Goal: Transaction & Acquisition: Book appointment/travel/reservation

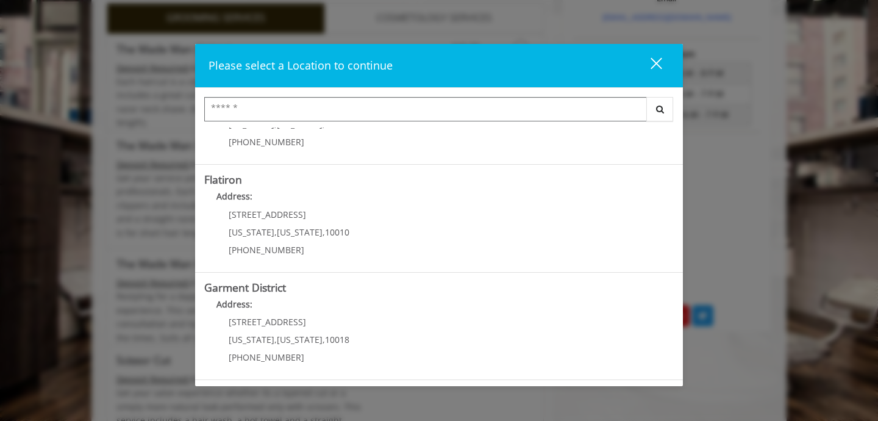
scroll to position [284, 0]
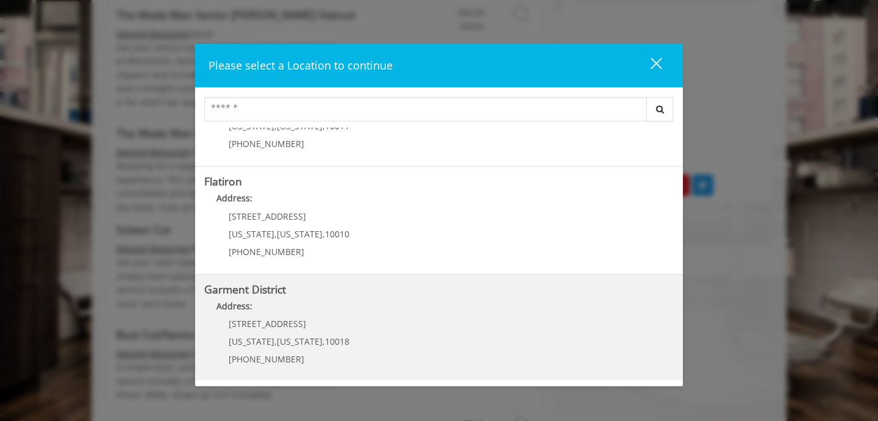
click at [364, 346] on District "Garment District Address: [STREET_ADDRESS][US_STATE][US_STATE] (212) 997-4247" at bounding box center [439, 328] width 470 height 89
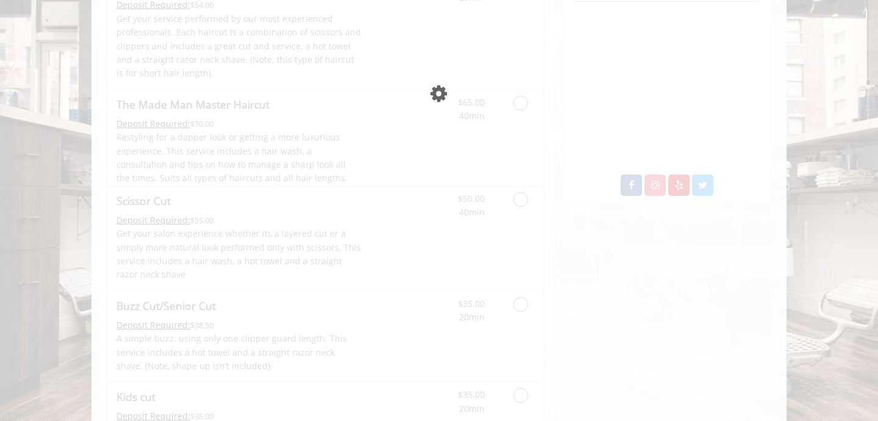
scroll to position [366, 0]
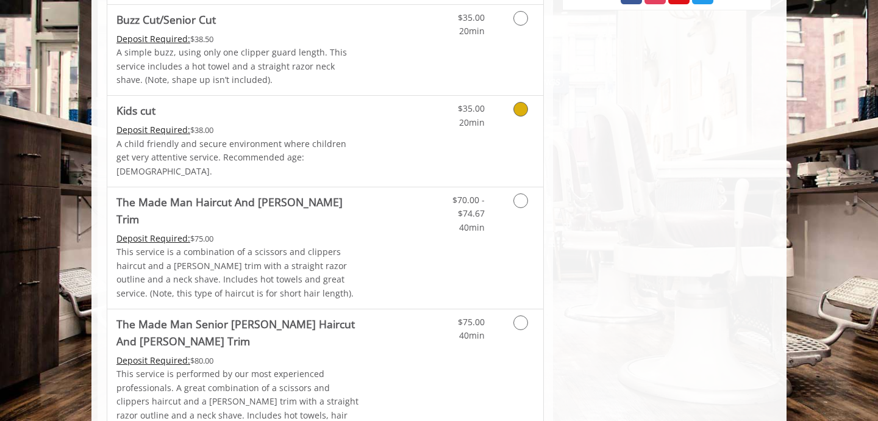
scroll to position [751, 0]
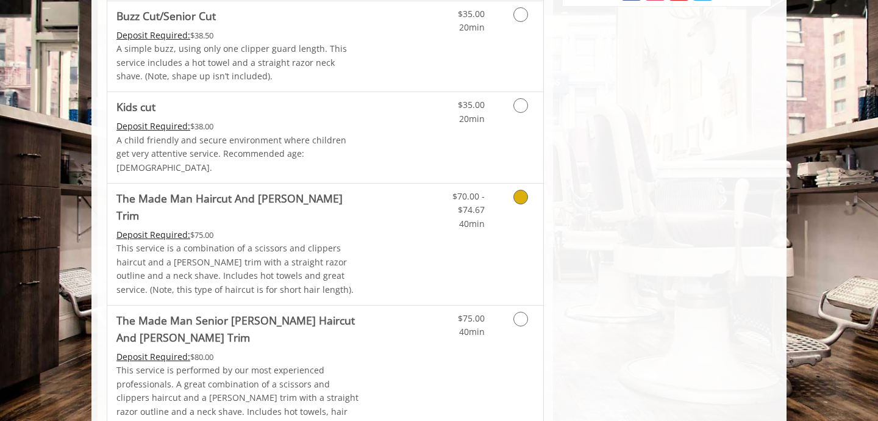
click at [458, 202] on link "$70.00 - $74.67 40min" at bounding box center [459, 207] width 51 height 47
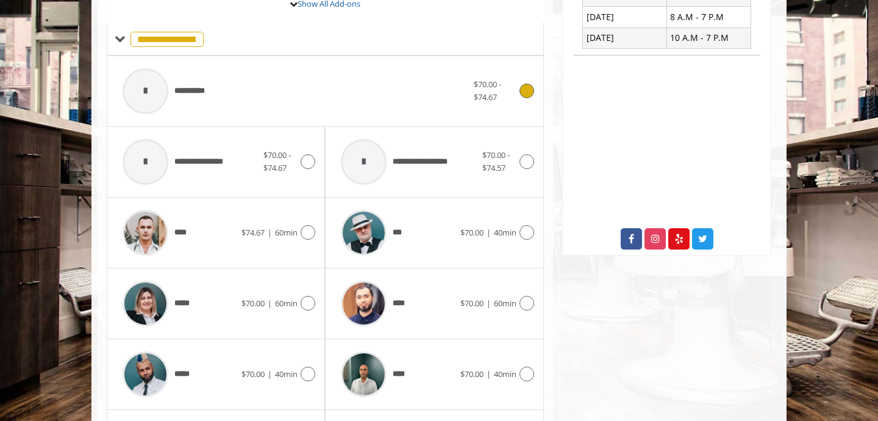
scroll to position [575, 0]
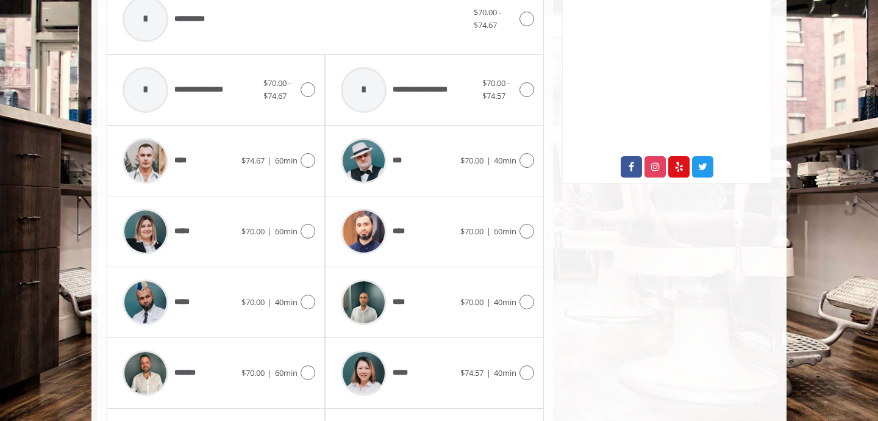
click at [310, 273] on div "***** $70.00 | 40min" at bounding box center [216, 302] width 199 height 58
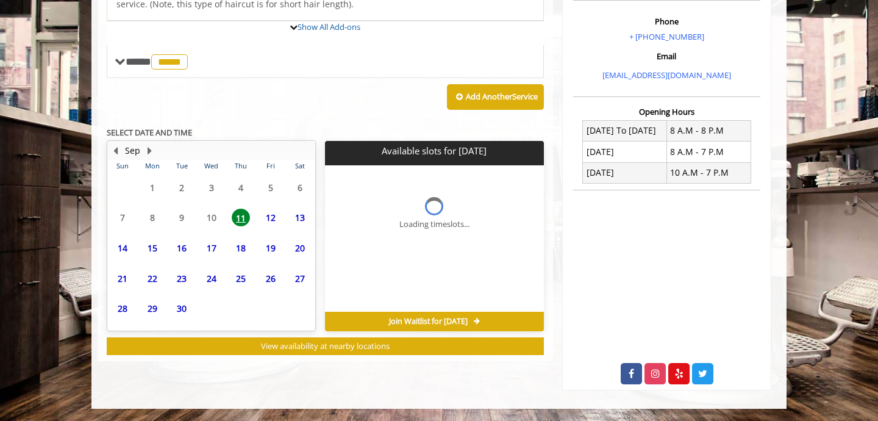
scroll to position [363, 0]
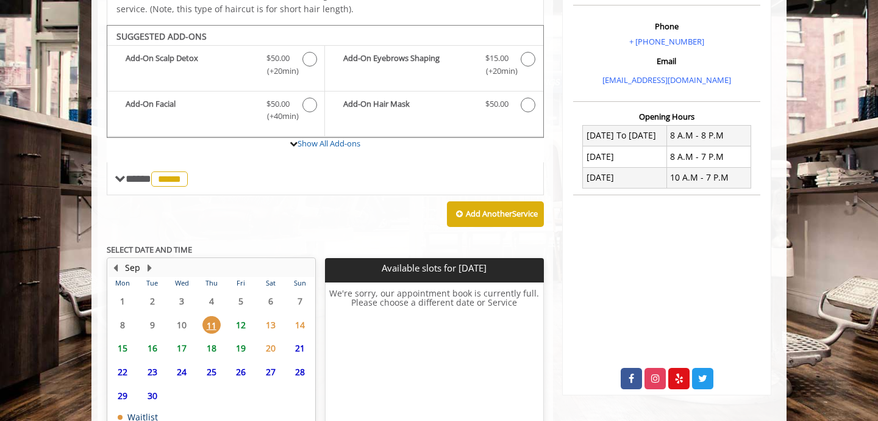
click at [241, 316] on span "12" at bounding box center [241, 325] width 18 height 18
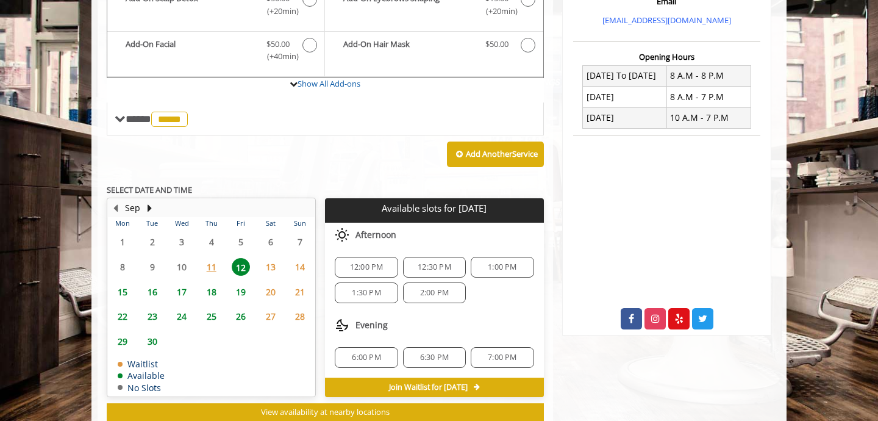
scroll to position [434, 0]
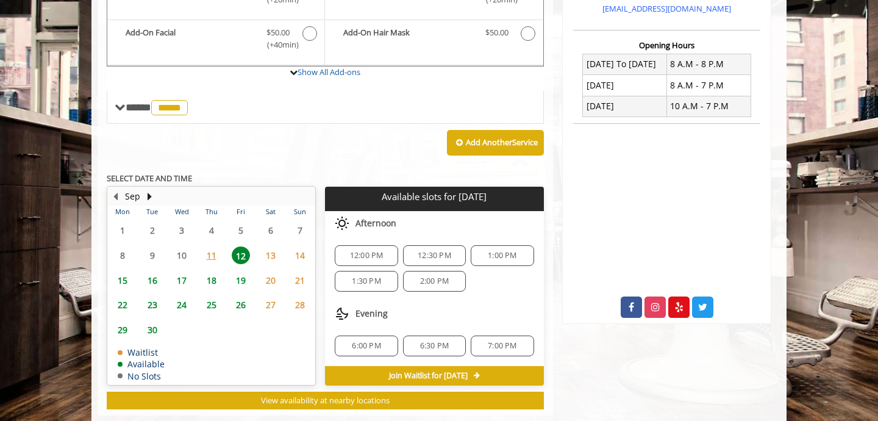
click at [376, 341] on span "6:00 PM" at bounding box center [366, 346] width 29 height 10
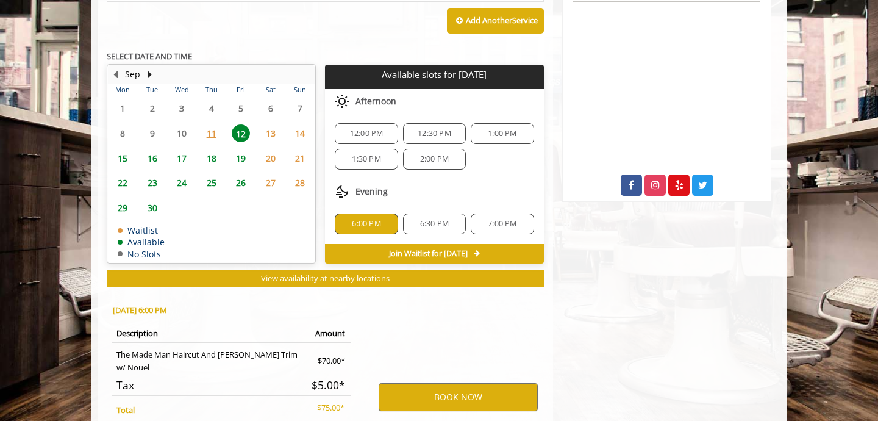
scroll to position [653, 0]
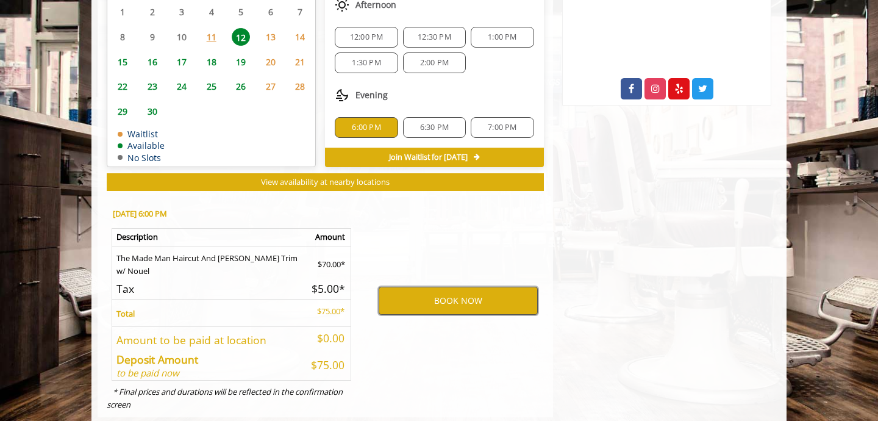
click at [436, 287] on button "BOOK NOW" at bounding box center [458, 301] width 159 height 28
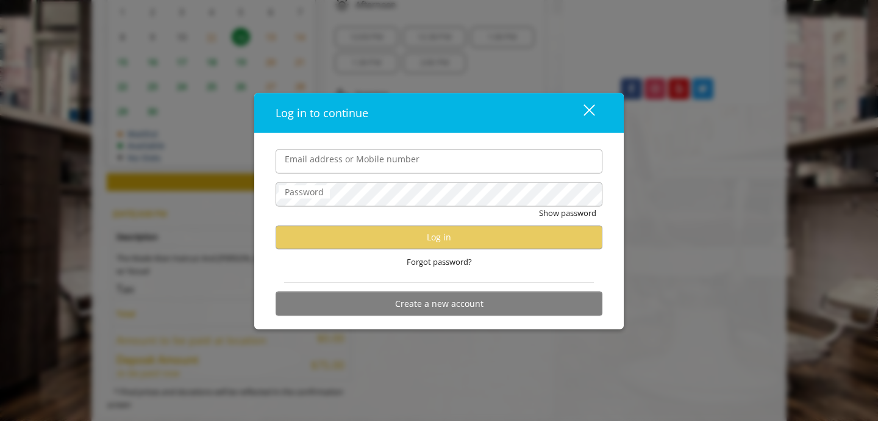
type input "**********"
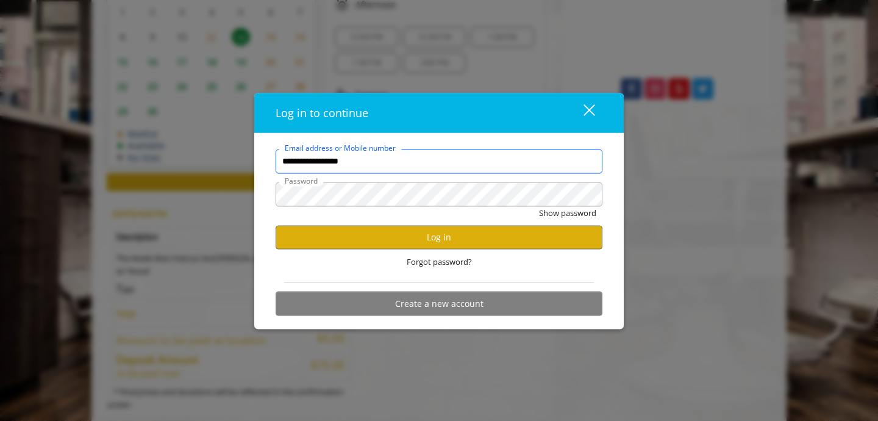
scroll to position [0, 0]
click at [423, 241] on button "Log in" at bounding box center [439, 237] width 327 height 24
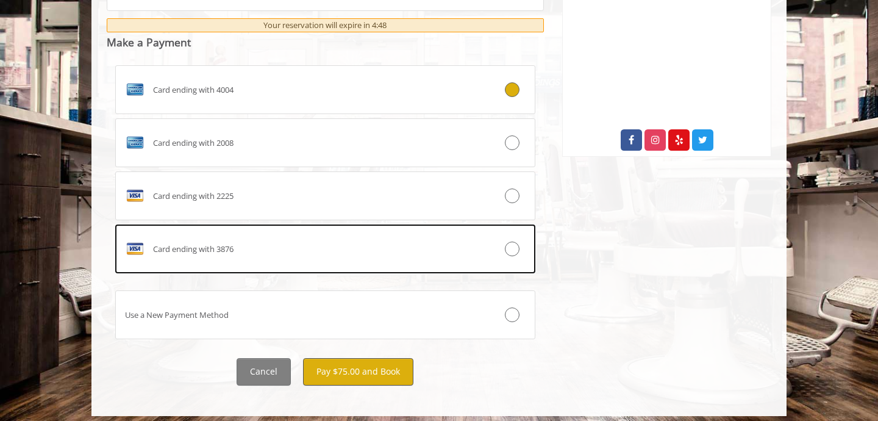
scroll to position [601, 0]
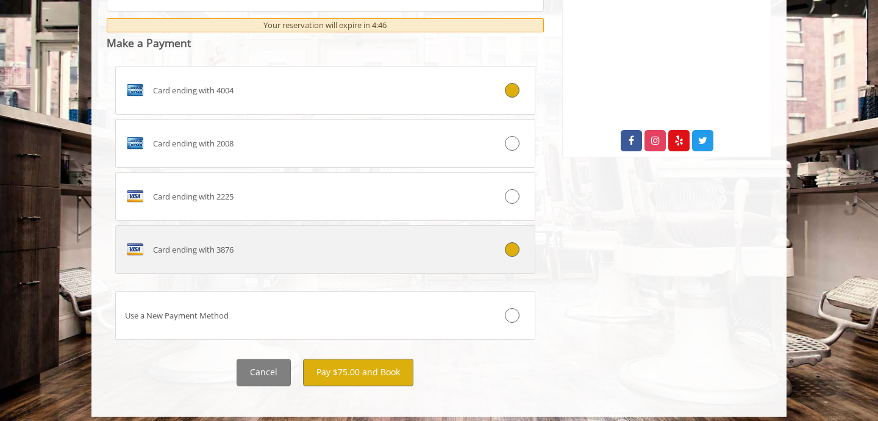
click at [347, 257] on label "Card ending with 3876" at bounding box center [325, 249] width 420 height 49
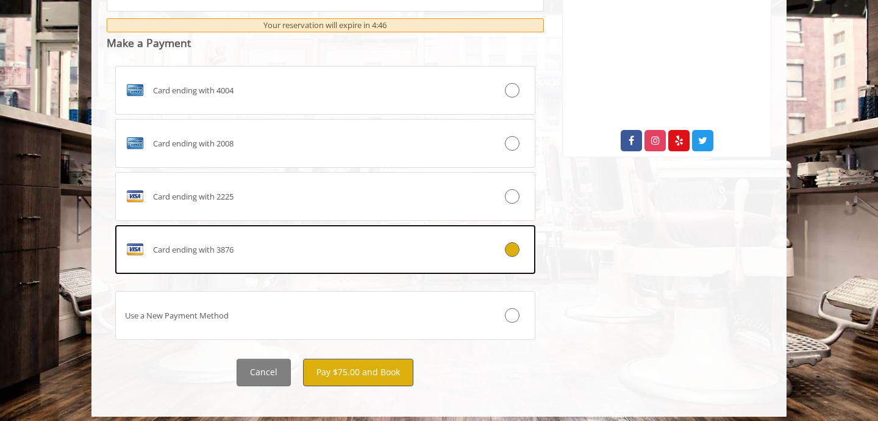
click at [368, 376] on button "Pay $75.00 and Book" at bounding box center [358, 372] width 110 height 27
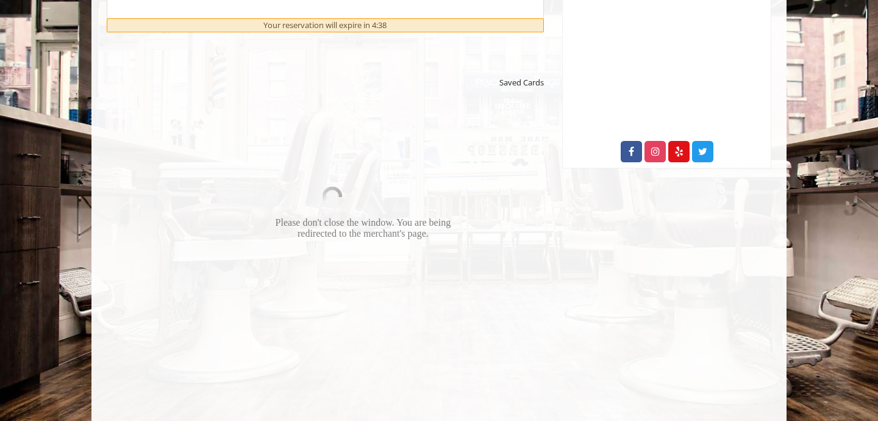
scroll to position [630, 0]
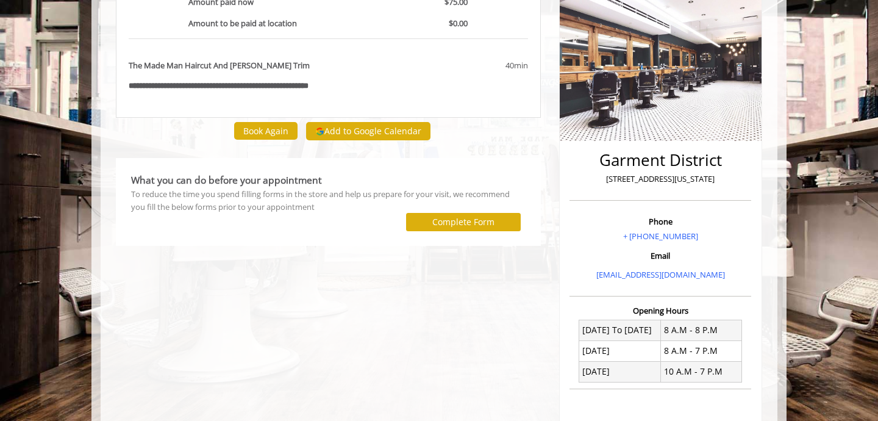
scroll to position [140, 0]
